Goal: Transaction & Acquisition: Download file/media

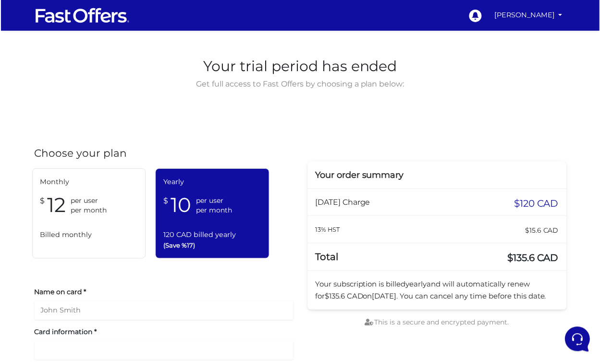
scroll to position [32, 0]
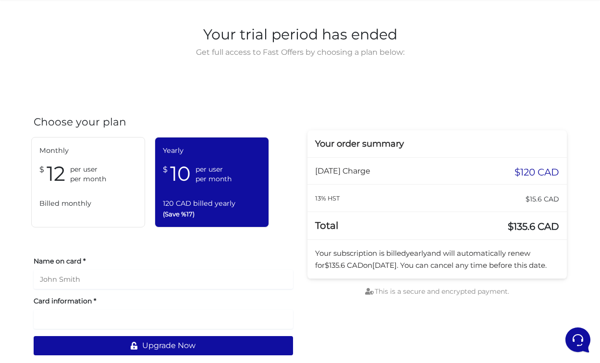
click at [87, 188] on div "Monthly $ 12 per user per month Billed monthly" at bounding box center [88, 182] width 114 height 90
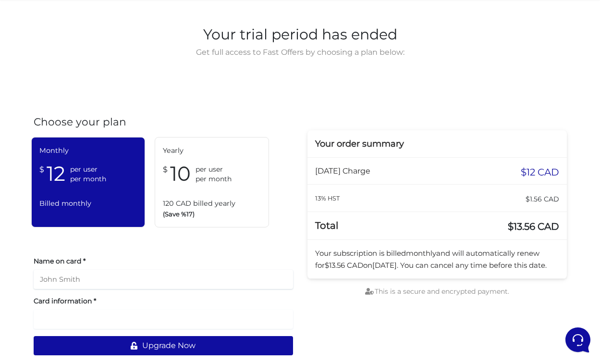
click at [133, 285] on input "text" at bounding box center [164, 279] width 260 height 19
type input "[PERSON_NAME]"
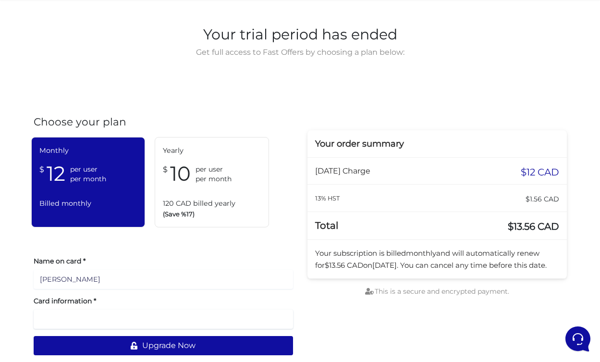
scroll to position [33, 0]
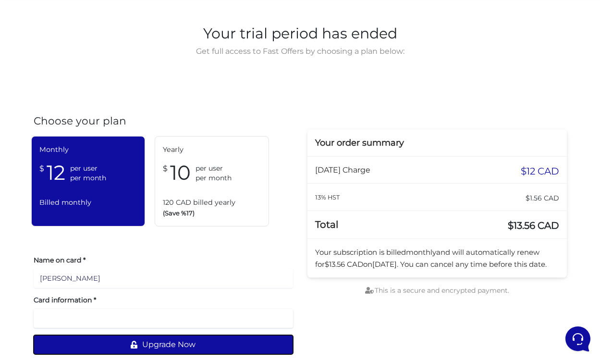
click at [149, 353] on button "Upgrade Now" at bounding box center [164, 344] width 260 height 19
click at [155, 344] on button "Upgrade Now" at bounding box center [164, 344] width 260 height 19
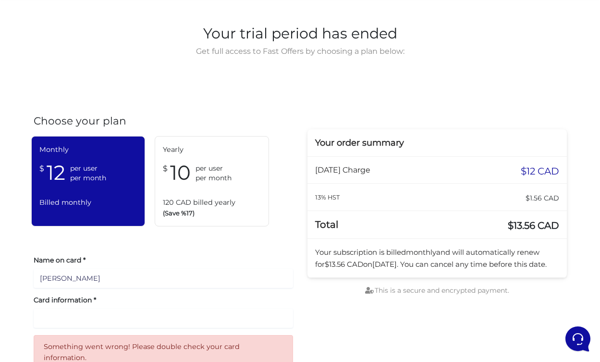
scroll to position [62, 0]
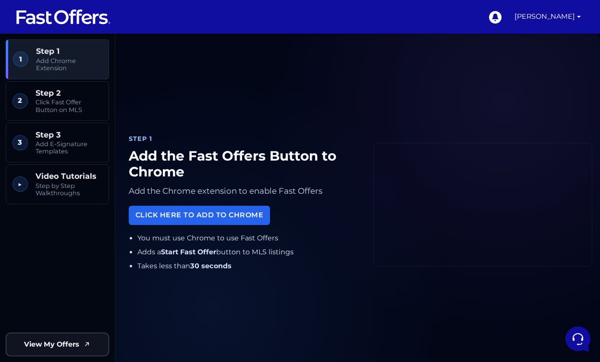
click at [78, 343] on span "View My Offers" at bounding box center [51, 344] width 55 height 11
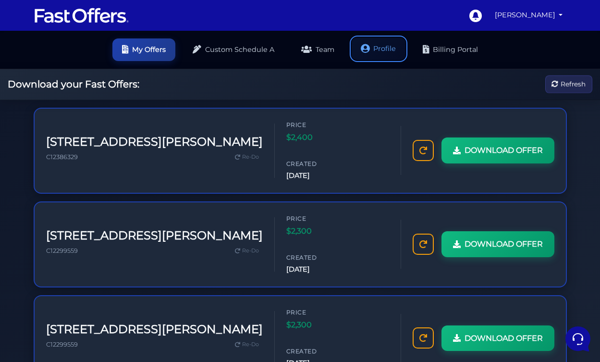
click at [379, 49] on link "Profile" at bounding box center [379, 48] width 54 height 23
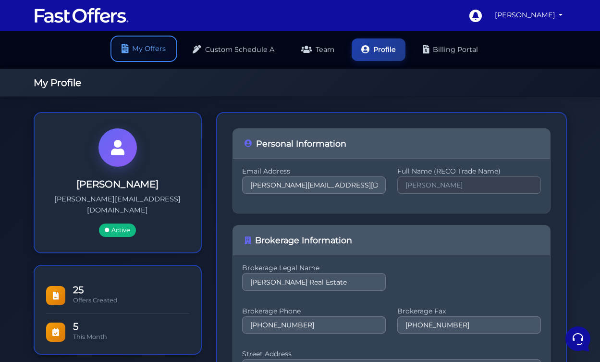
click at [144, 52] on link "My Offers" at bounding box center [143, 48] width 63 height 23
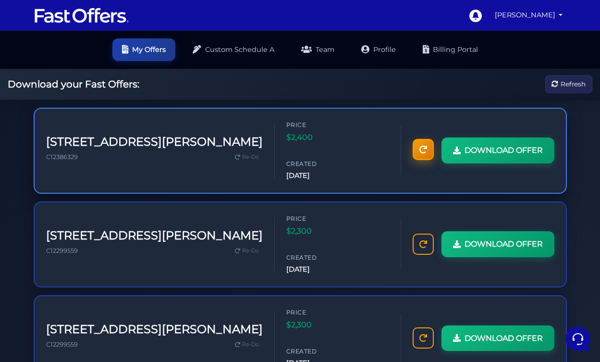
click at [423, 140] on link at bounding box center [423, 149] width 21 height 21
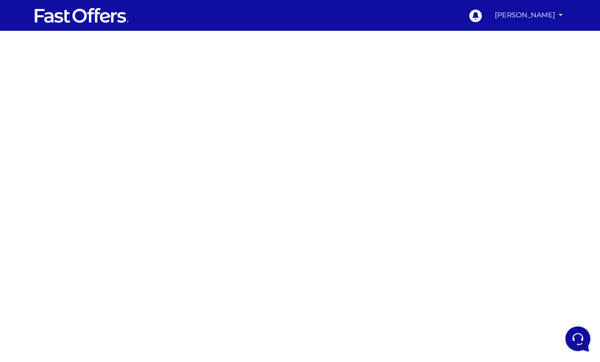
click at [77, 20] on img at bounding box center [82, 15] width 96 height 18
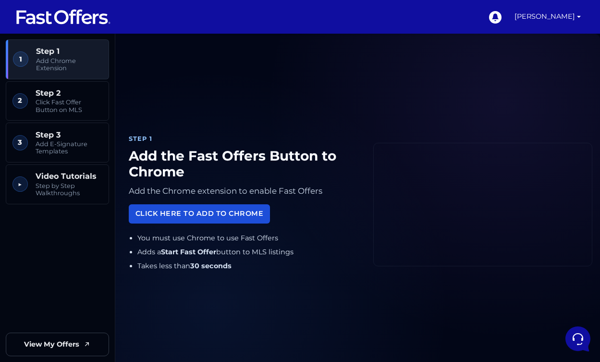
click at [189, 213] on link "Click Here to Add to Chrome" at bounding box center [199, 213] width 141 height 19
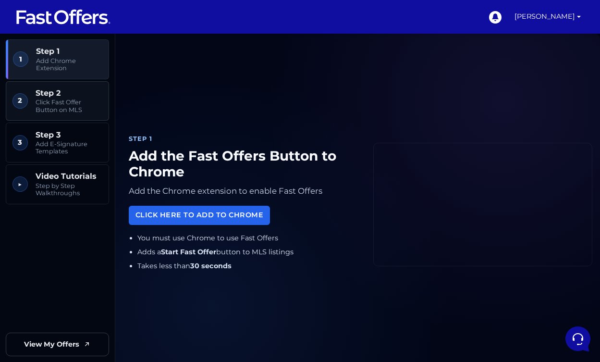
click at [67, 101] on span "Click Fast Offer Button on MLS" at bounding box center [69, 106] width 67 height 15
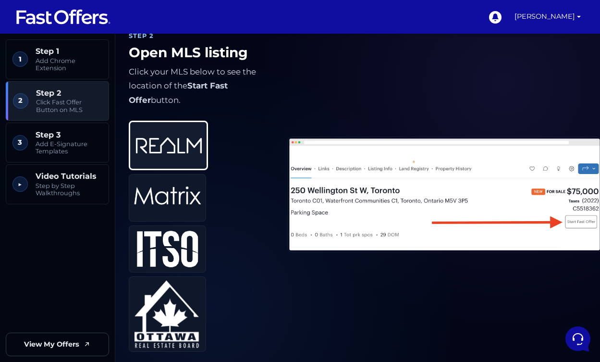
scroll to position [385, 0]
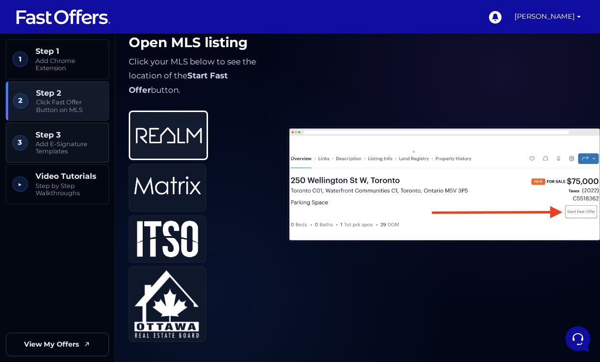
click at [57, 139] on div "Step 3 Add E-Signature Templates" at bounding box center [69, 142] width 67 height 25
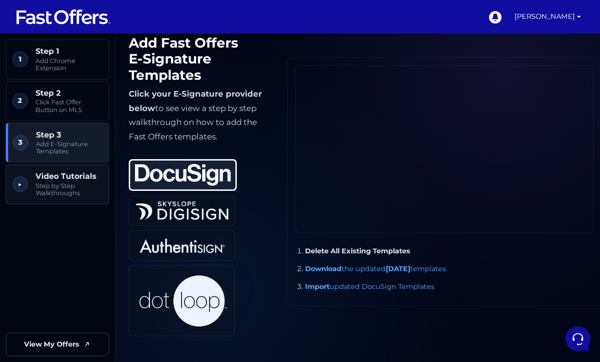
click at [54, 187] on span "Step by Step Walkthroughs" at bounding box center [69, 189] width 67 height 15
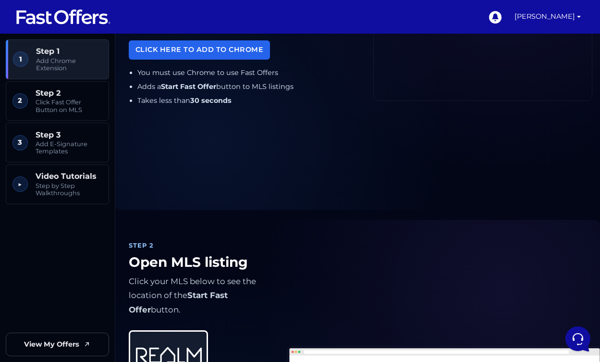
scroll to position [0, 0]
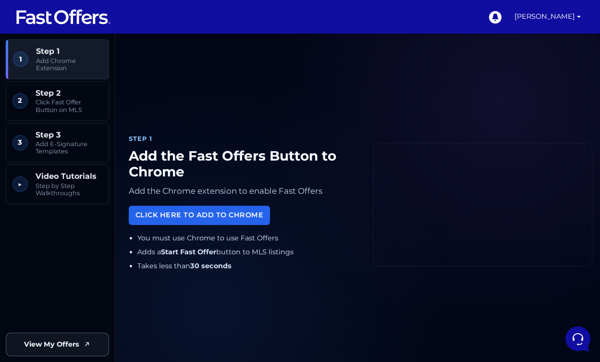
click at [47, 349] on span "View My Offers" at bounding box center [51, 344] width 55 height 11
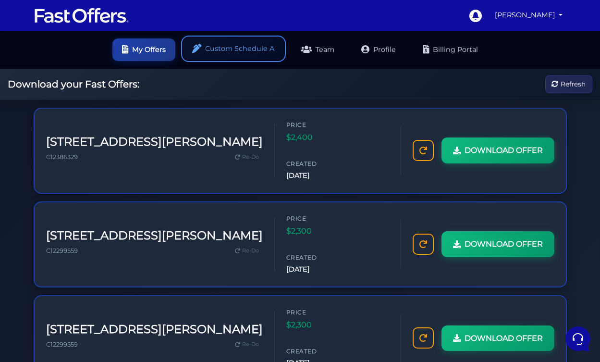
click at [253, 48] on link "Custom Schedule A" at bounding box center [233, 48] width 101 height 23
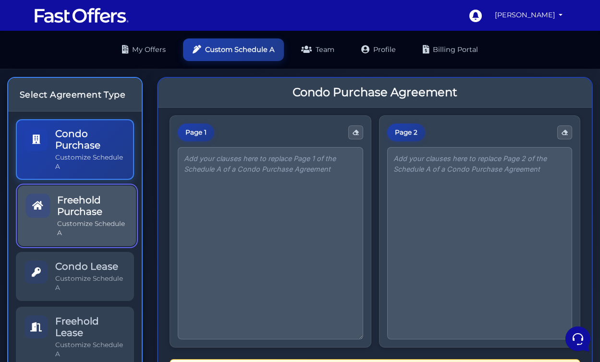
click at [85, 208] on h5 "Freehold Purchase" at bounding box center [92, 205] width 70 height 23
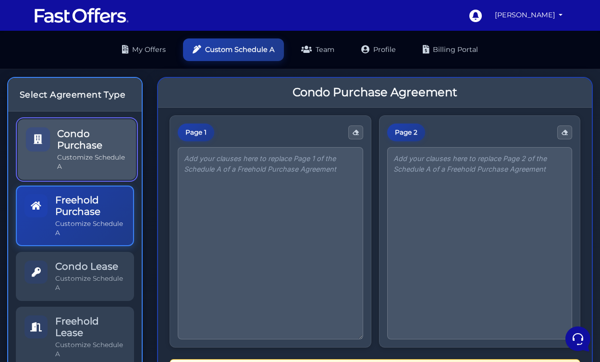
click at [104, 143] on h5 "Condo Purchase" at bounding box center [92, 139] width 70 height 23
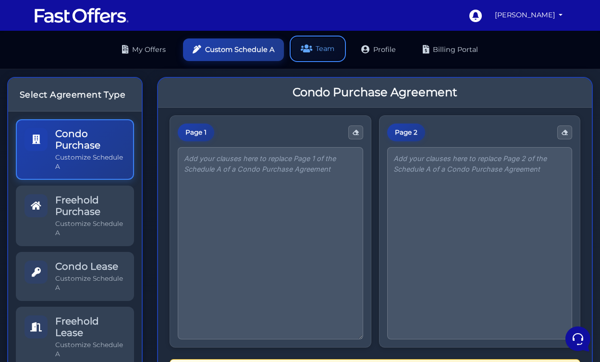
click at [317, 50] on link "Team" at bounding box center [318, 48] width 52 height 23
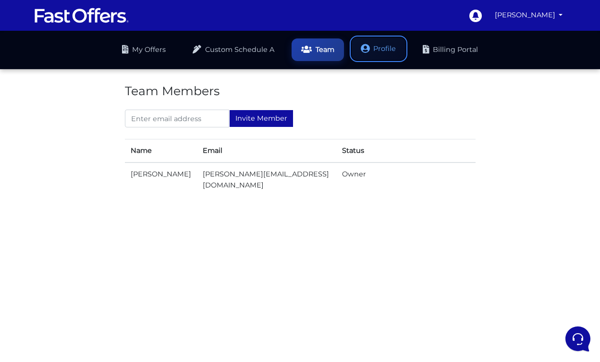
click at [385, 50] on link "Profile" at bounding box center [379, 48] width 54 height 23
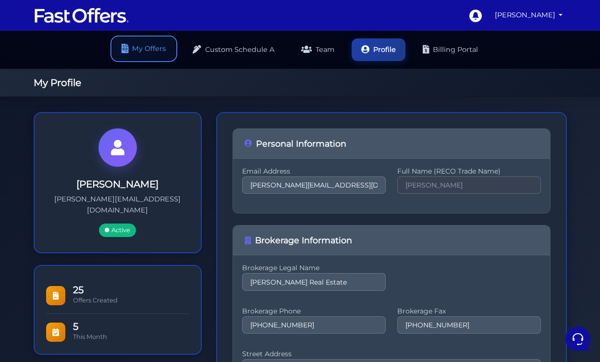
click at [155, 50] on link "My Offers" at bounding box center [143, 48] width 63 height 23
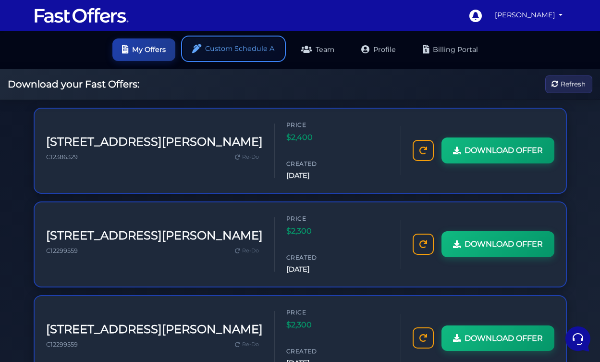
click at [212, 46] on link "Custom Schedule A" at bounding box center [233, 48] width 101 height 23
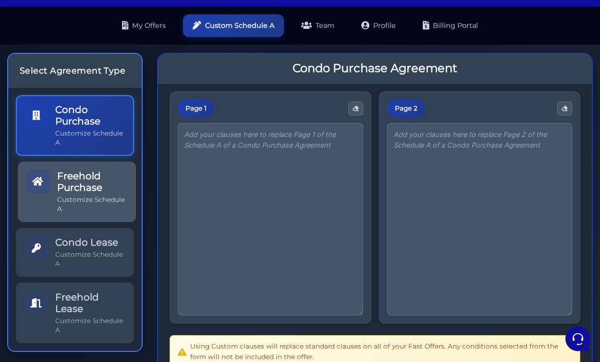
scroll to position [26, 0]
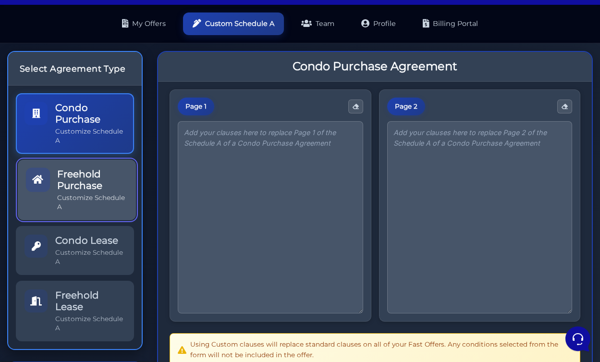
click at [87, 184] on h5 "Freehold Purchase" at bounding box center [92, 179] width 70 height 23
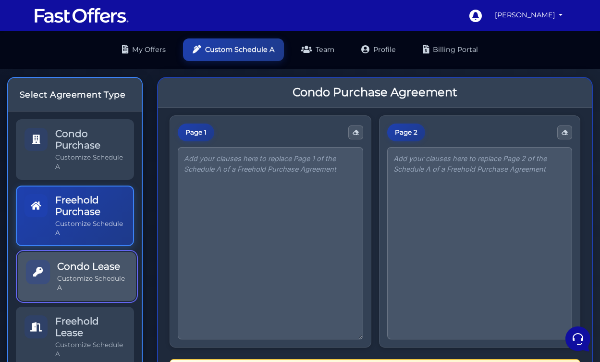
click at [81, 273] on div "Condo Lease Customize Schedule A" at bounding box center [92, 277] width 70 height 32
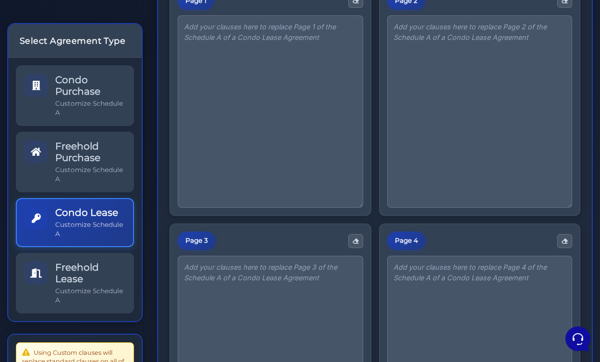
scroll to position [164, 0]
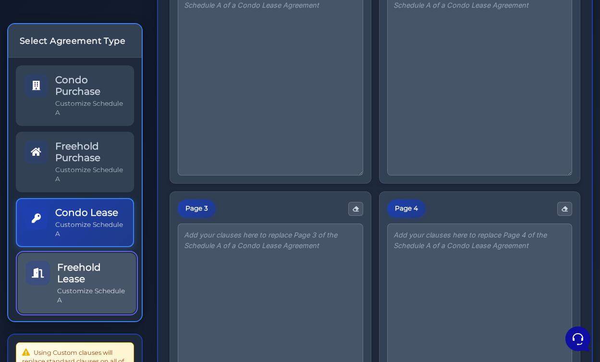
click at [81, 281] on h5 "Freehold Lease" at bounding box center [92, 273] width 70 height 23
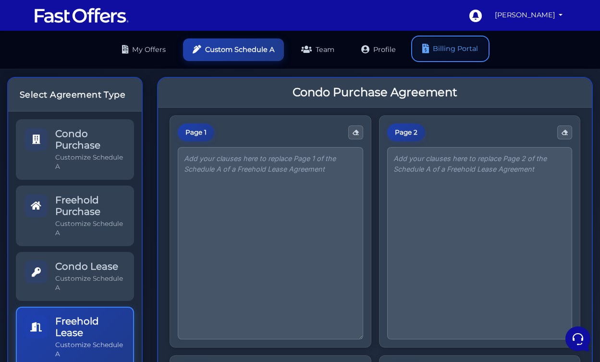
click at [447, 50] on link "Billing Portal" at bounding box center [450, 48] width 75 height 23
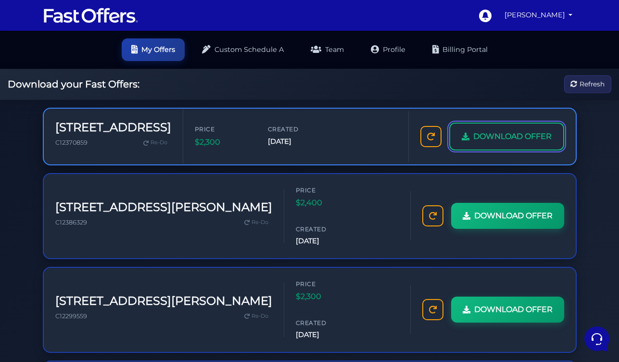
click at [474, 139] on span "DOWNLOAD OFFER" at bounding box center [512, 136] width 78 height 12
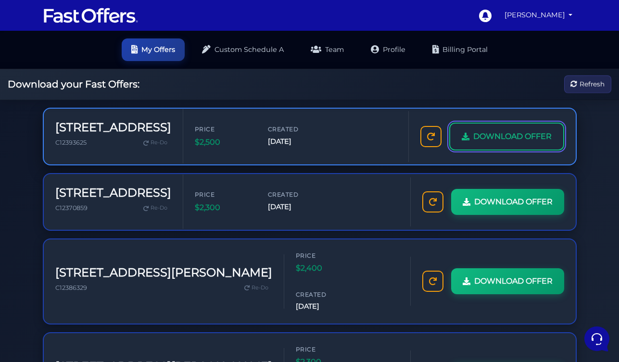
click at [474, 140] on span "DOWNLOAD OFFER" at bounding box center [512, 136] width 78 height 12
